Goal: Task Accomplishment & Management: Use online tool/utility

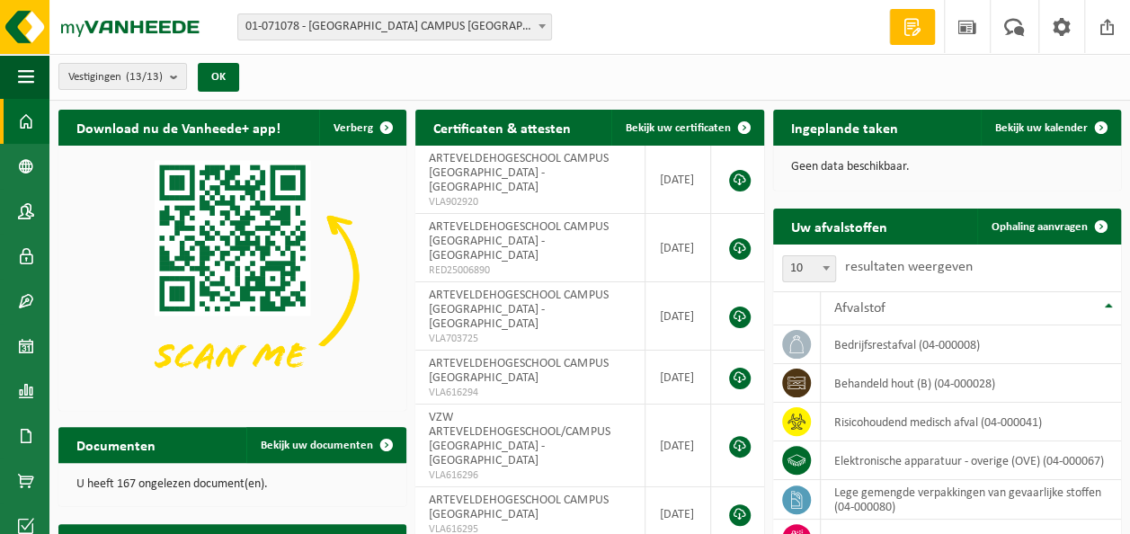
click at [539, 26] on b at bounding box center [541, 26] width 7 height 4
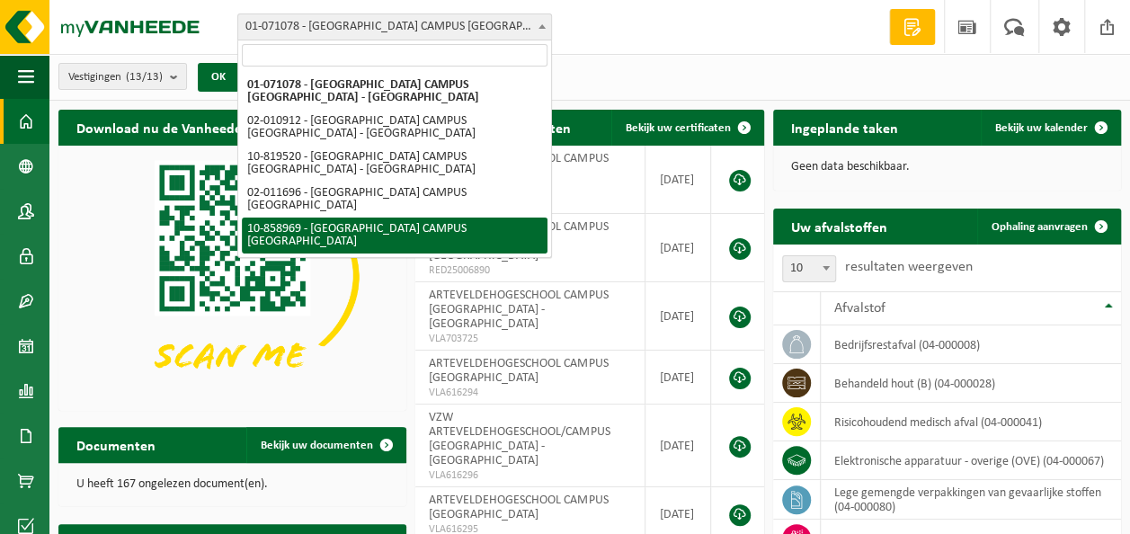
select select "99497"
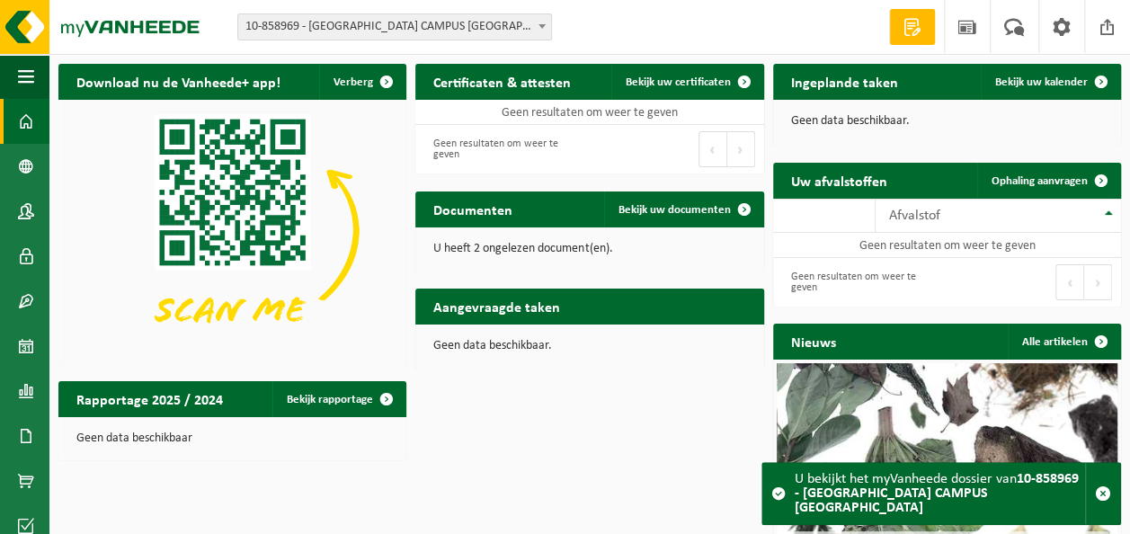
click at [540, 22] on span at bounding box center [542, 25] width 18 height 23
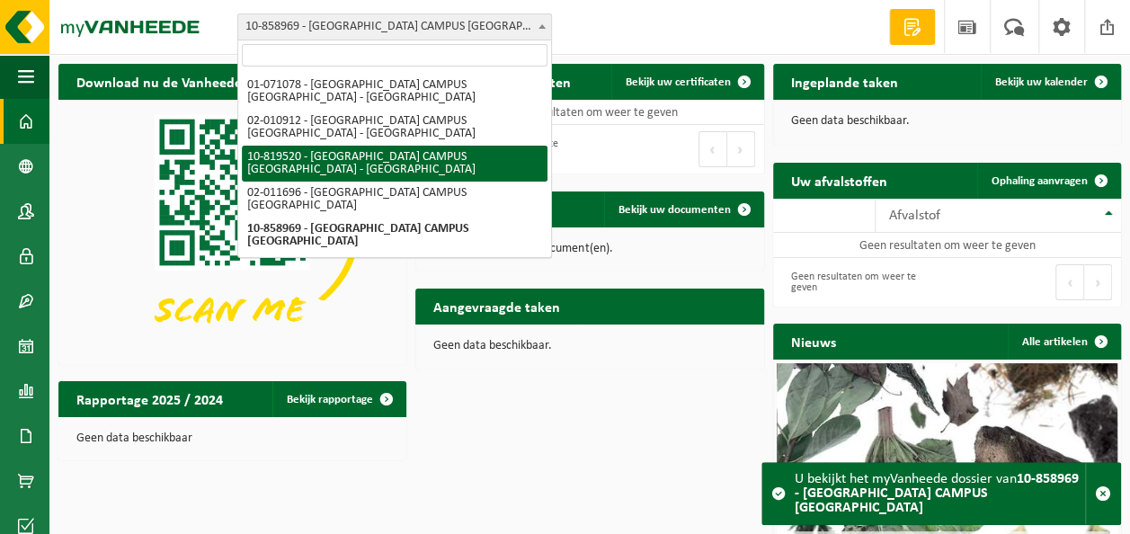
select select "39537"
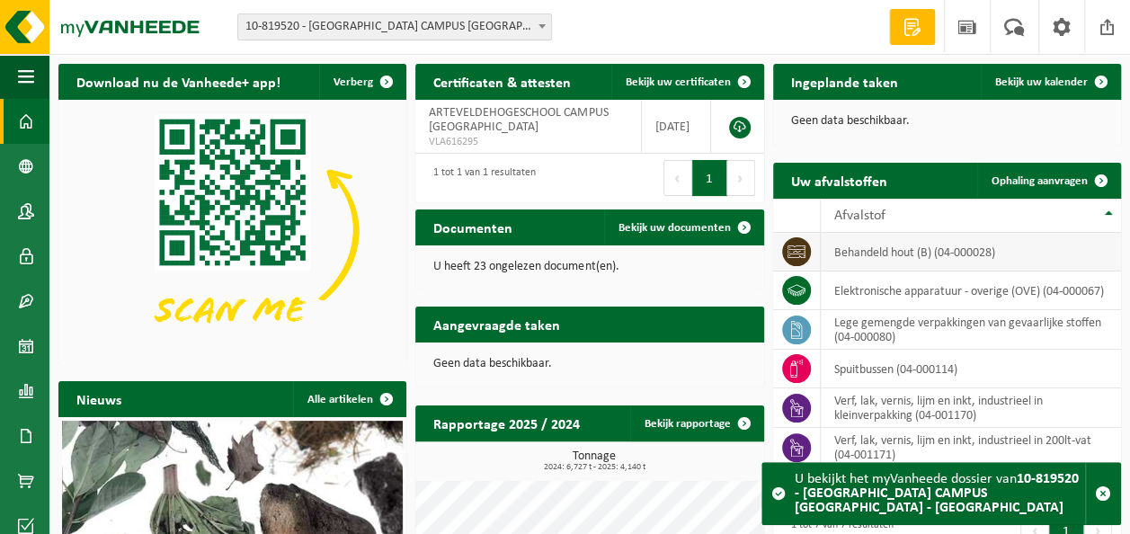
click at [904, 252] on td "behandeld hout (B) (04-000028)" at bounding box center [970, 252] width 300 height 39
click at [1021, 176] on span "Ophaling aanvragen" at bounding box center [1039, 181] width 96 height 12
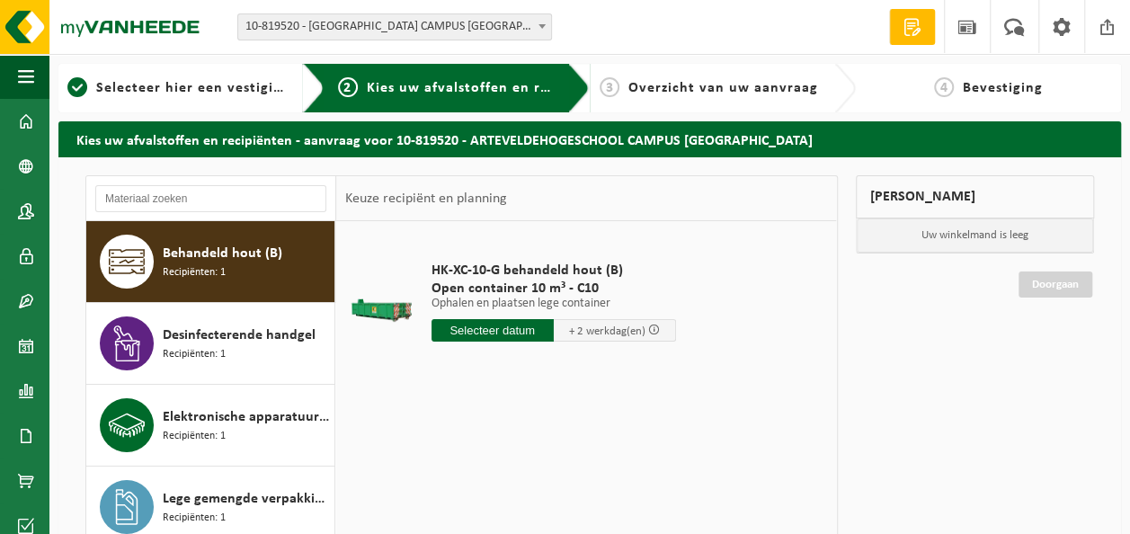
click at [208, 243] on span "Behandeld hout (B)" at bounding box center [223, 254] width 120 height 22
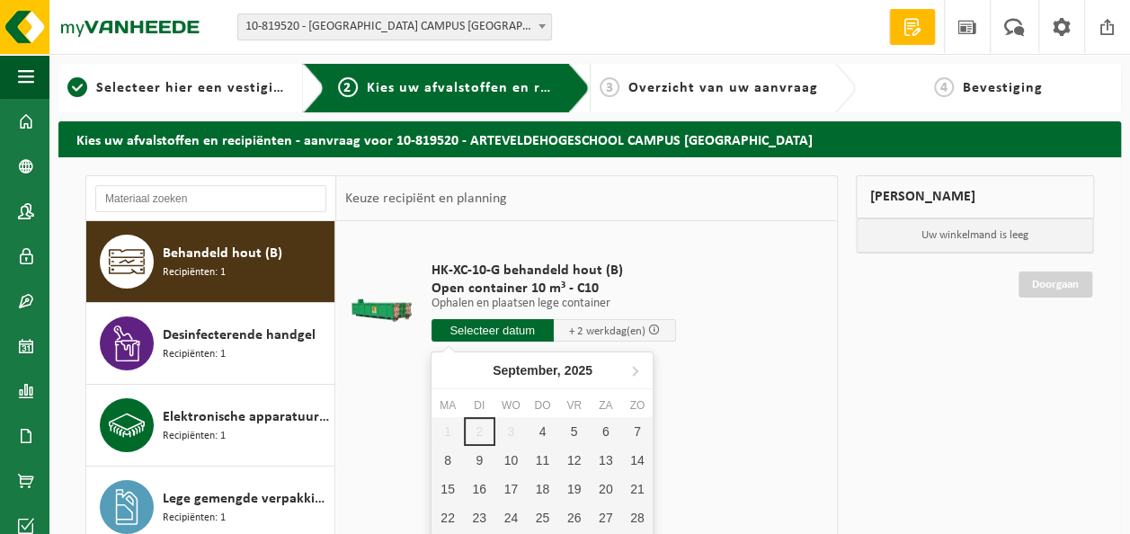
click at [488, 331] on input "text" at bounding box center [492, 330] width 122 height 22
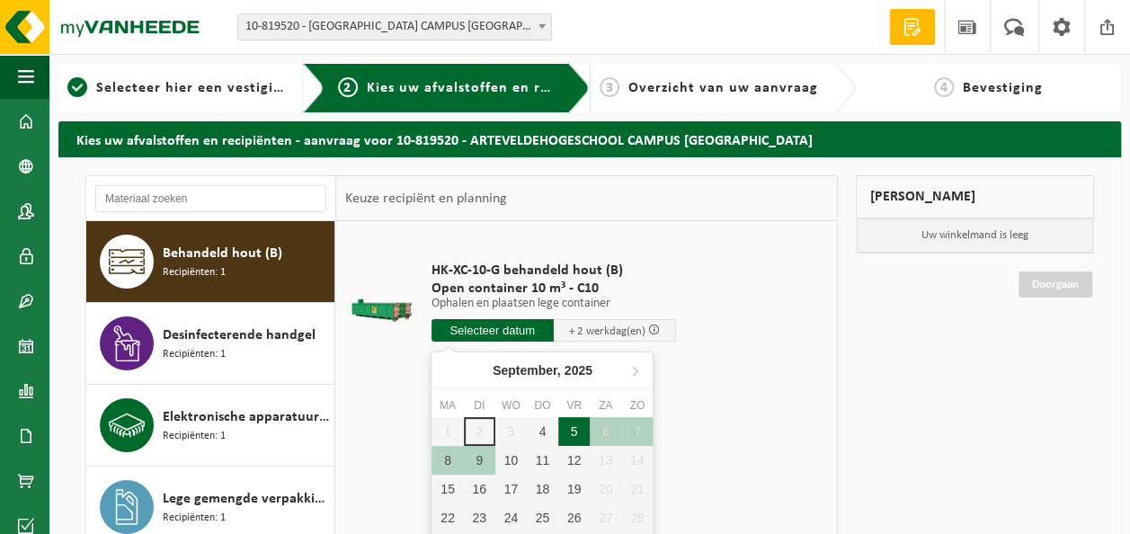
click at [573, 428] on div "5" at bounding box center [573, 431] width 31 height 29
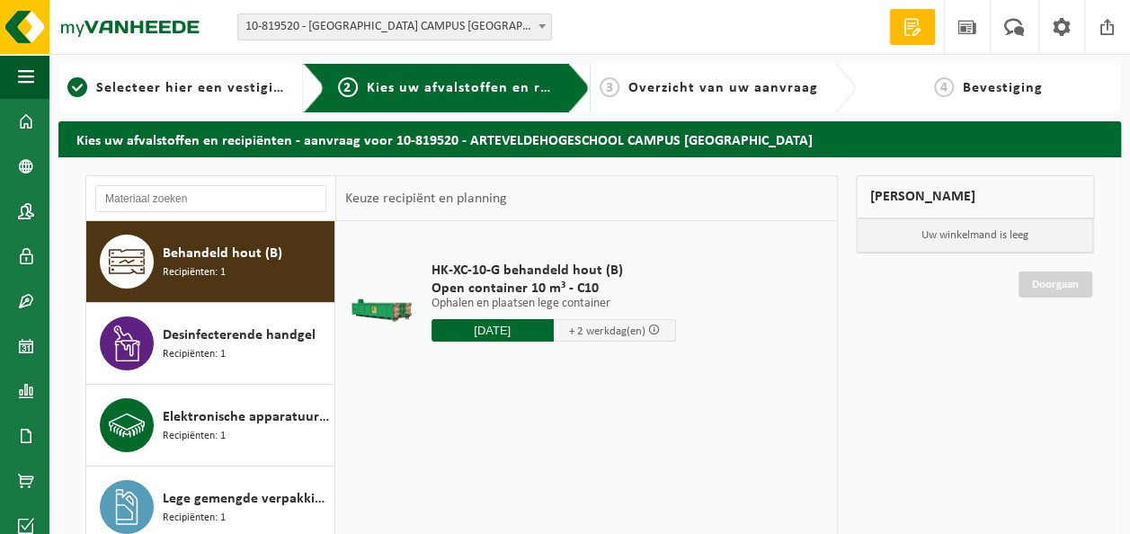
type input "Van 2025-09-05"
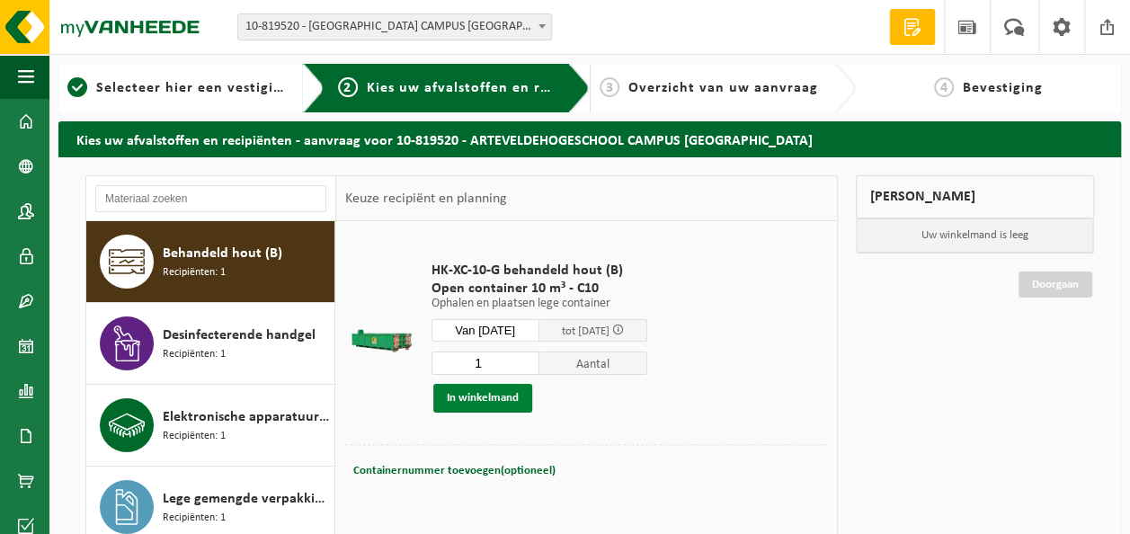
click at [491, 396] on button "In winkelmand" at bounding box center [482, 398] width 99 height 29
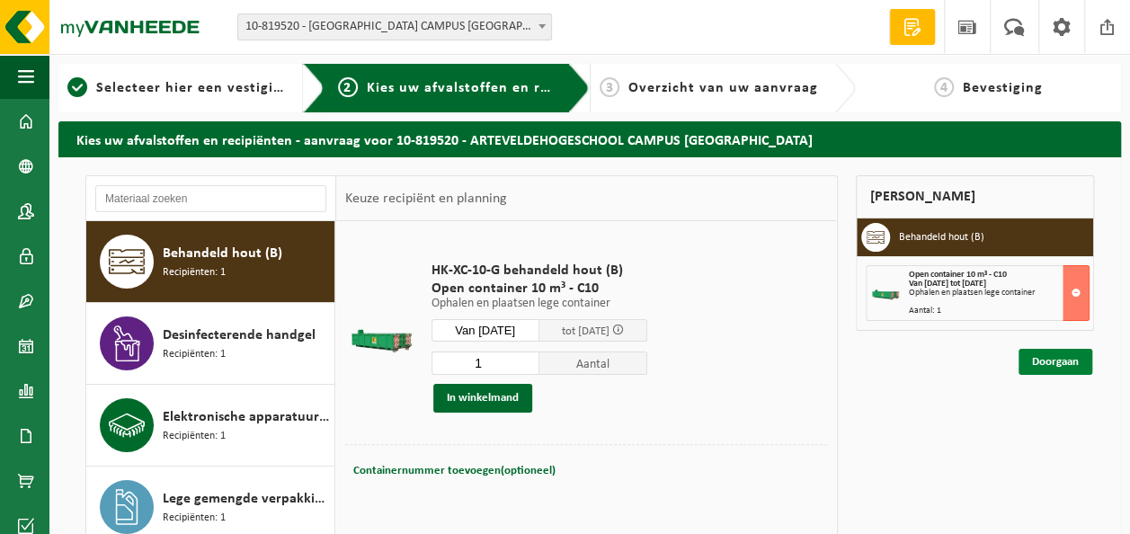
click at [1057, 359] on link "Doorgaan" at bounding box center [1055, 362] width 74 height 26
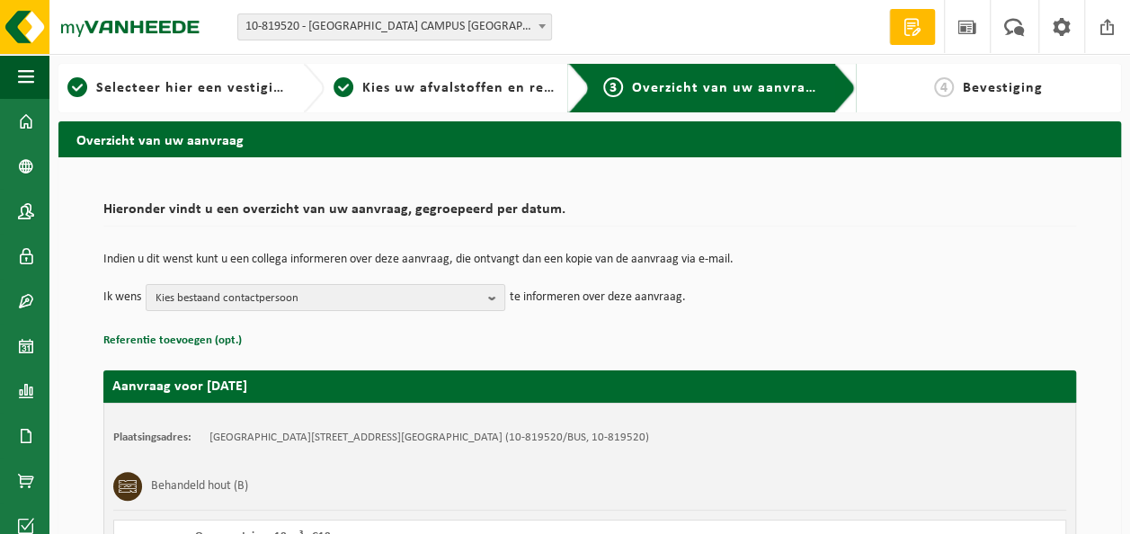
scroll to position [235, 0]
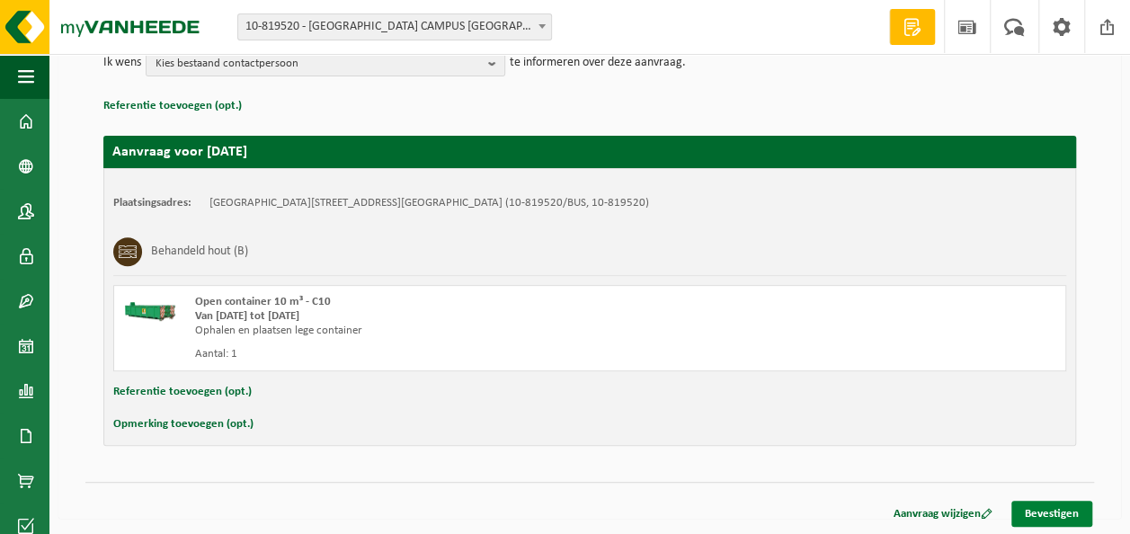
click at [1047, 512] on link "Bevestigen" at bounding box center [1051, 514] width 81 height 26
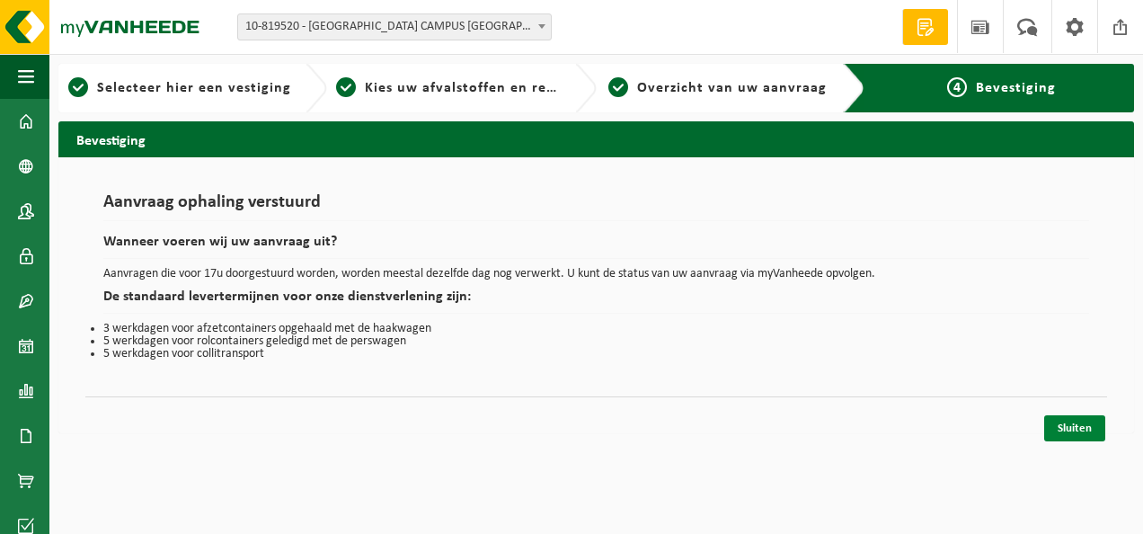
click at [1078, 422] on link "Sluiten" at bounding box center [1074, 428] width 61 height 26
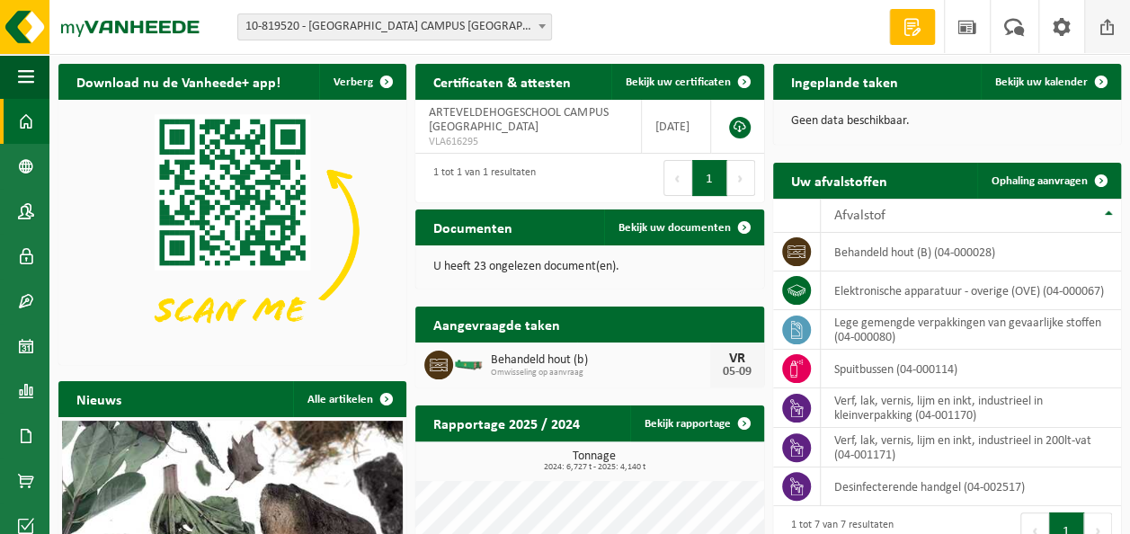
click at [1109, 24] on span at bounding box center [1107, 26] width 27 height 53
